Goal: Information Seeking & Learning: Learn about a topic

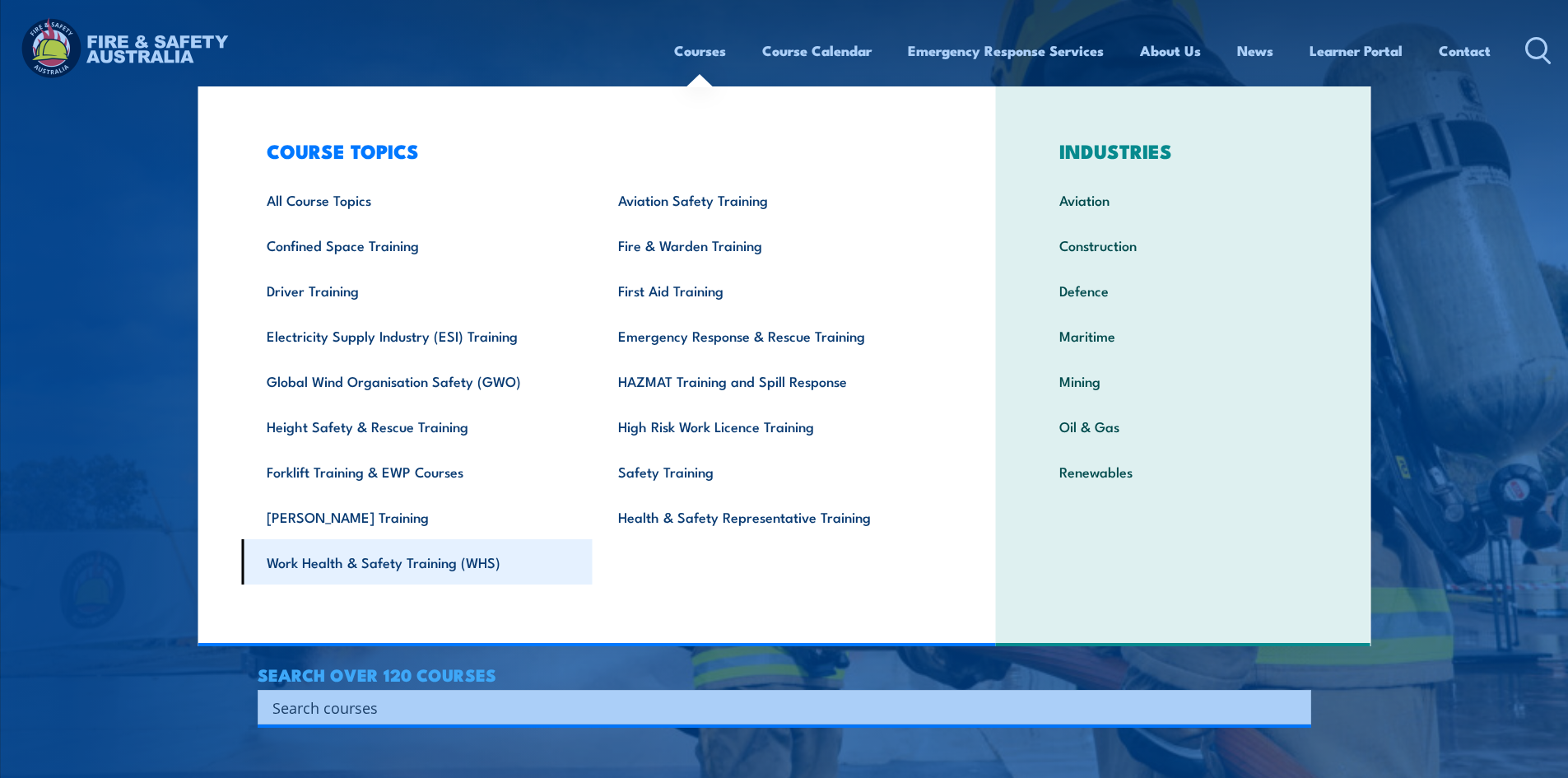
click at [479, 567] on link "Work Health & Safety Training (WHS)" at bounding box center [416, 561] width 351 height 45
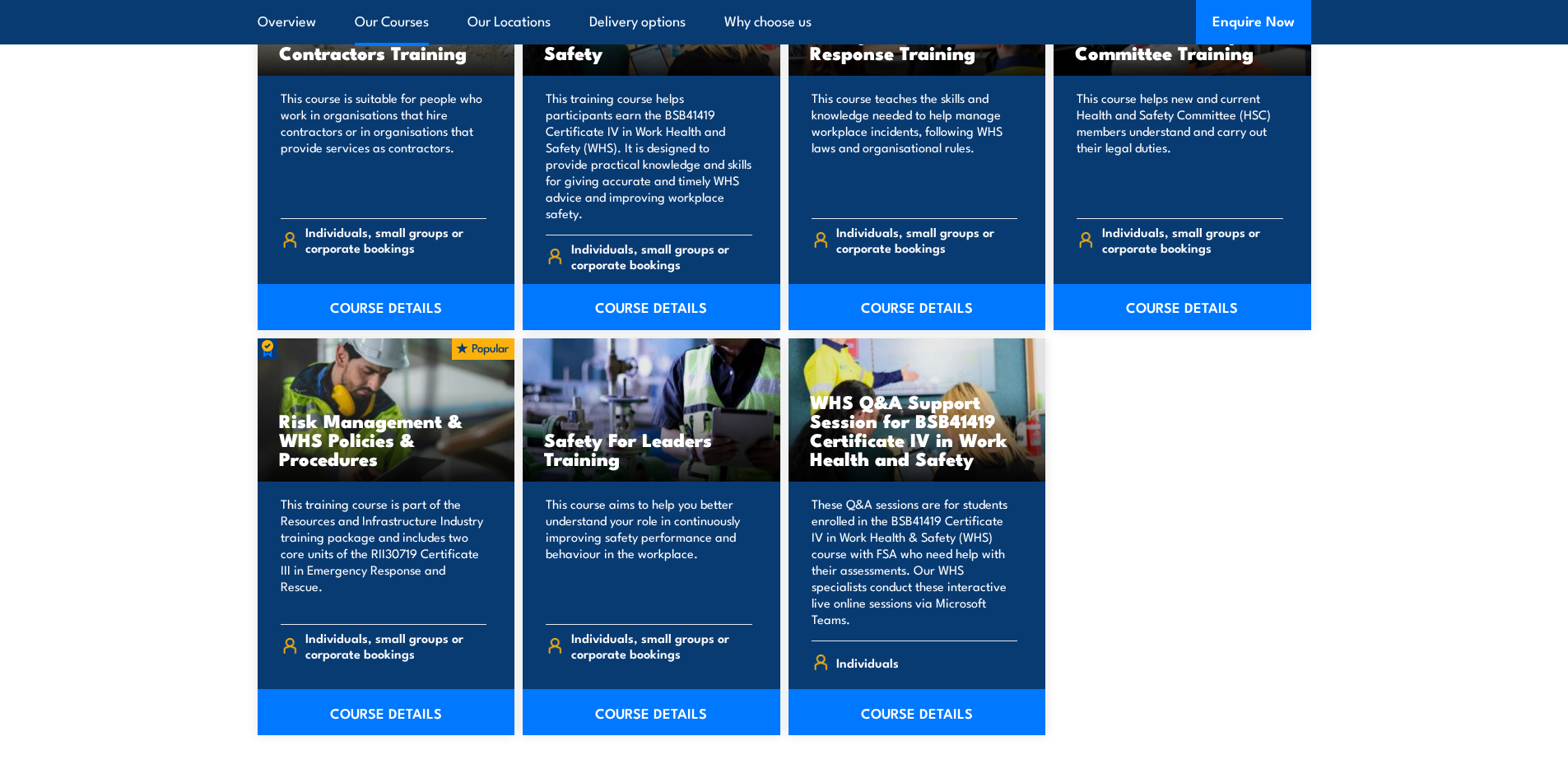
scroll to position [1317, 0]
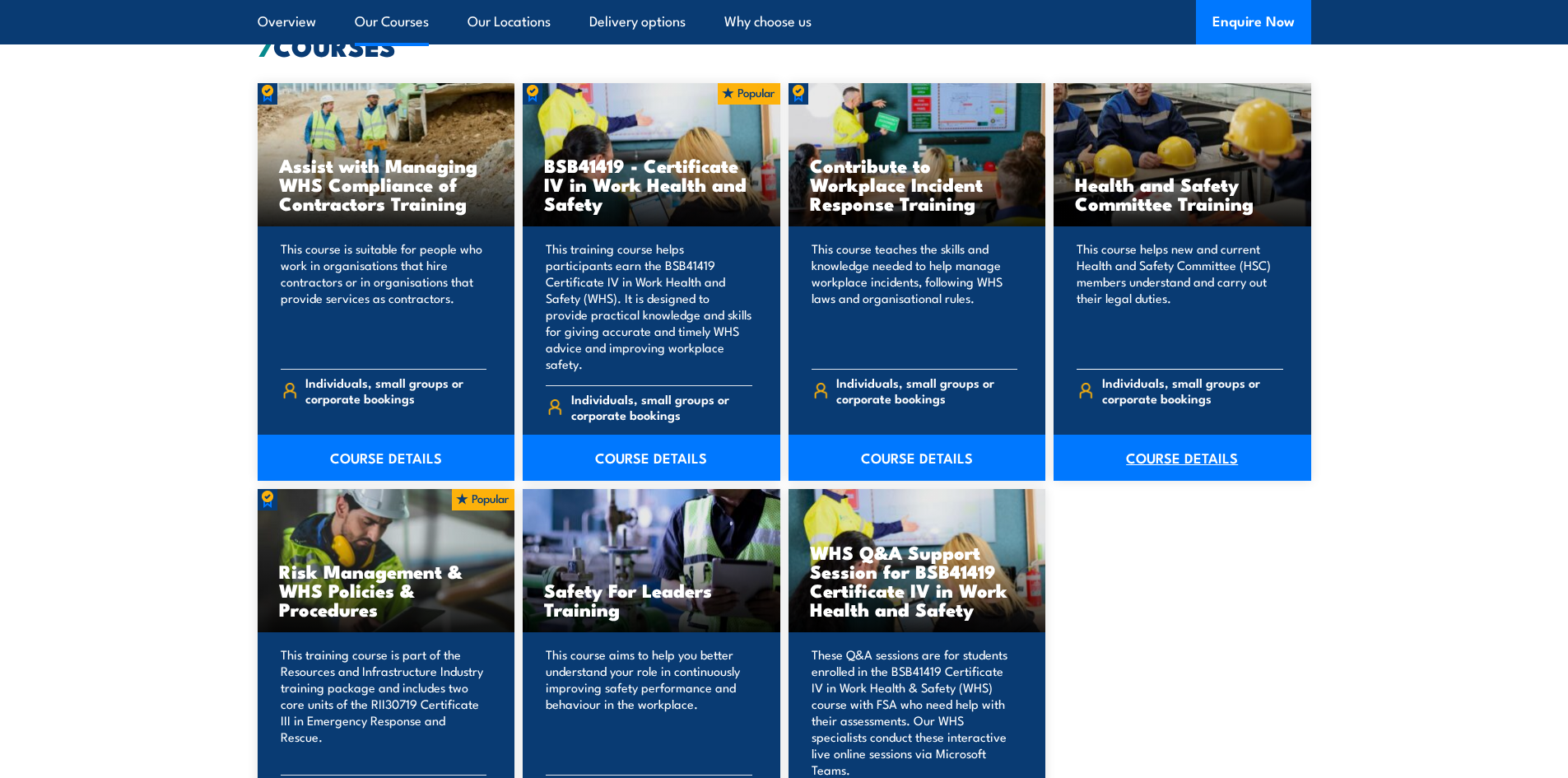
click at [1208, 437] on link "COURSE DETAILS" at bounding box center [1182, 457] width 258 height 46
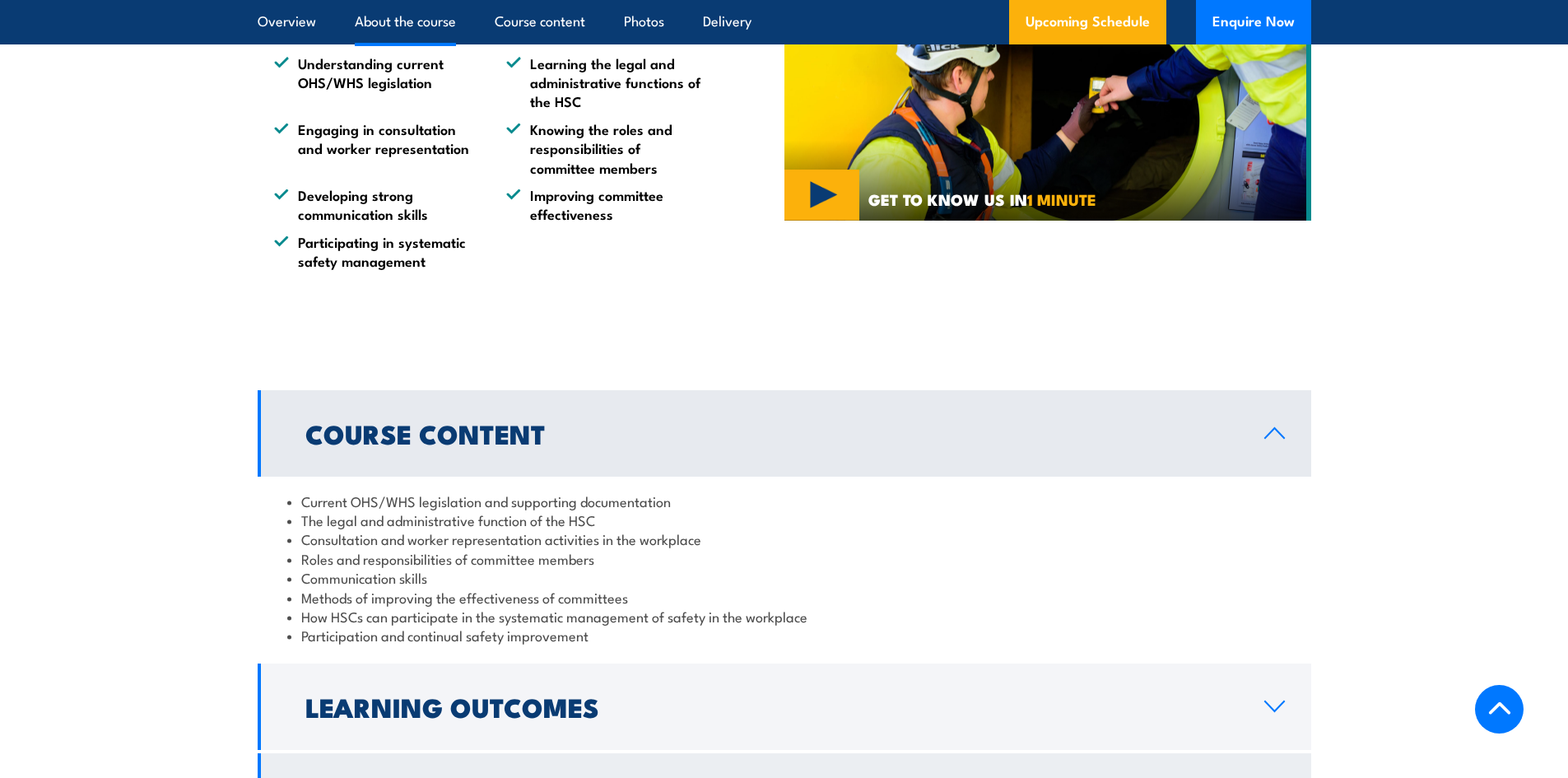
scroll to position [824, 0]
